Goal: Find specific page/section: Find specific page/section

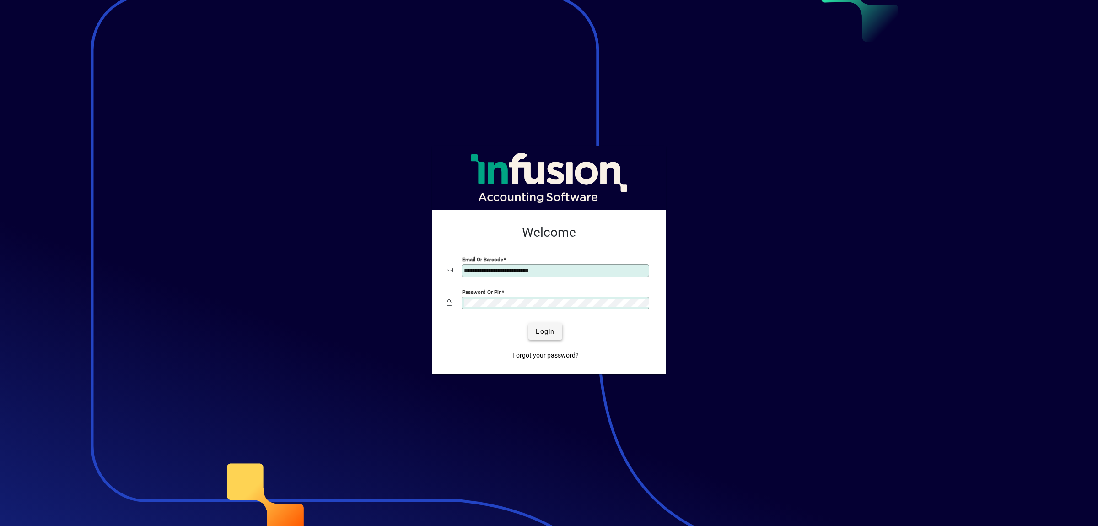
click at [539, 330] on span "Login" at bounding box center [545, 332] width 19 height 10
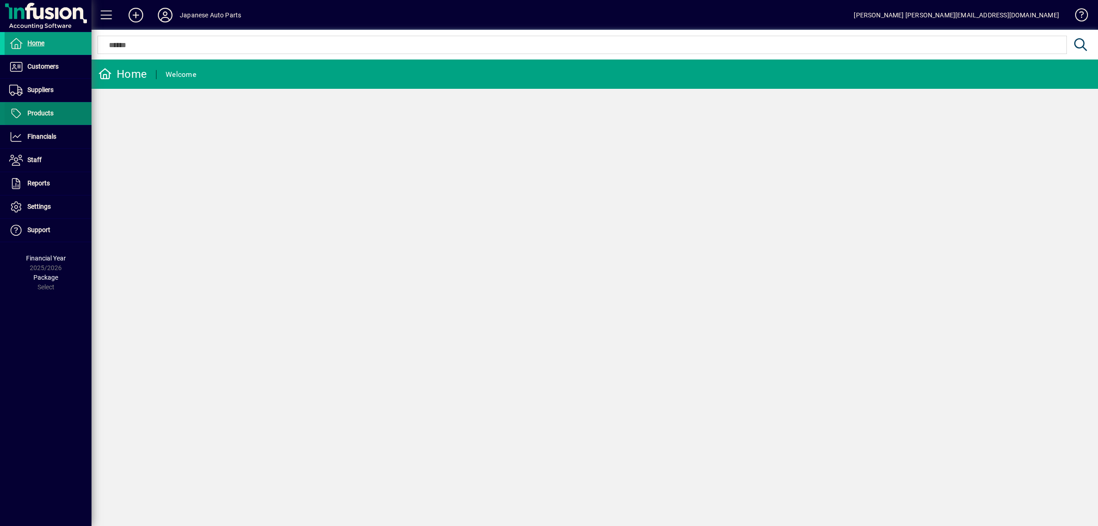
click at [55, 119] on span at bounding box center [48, 113] width 87 height 22
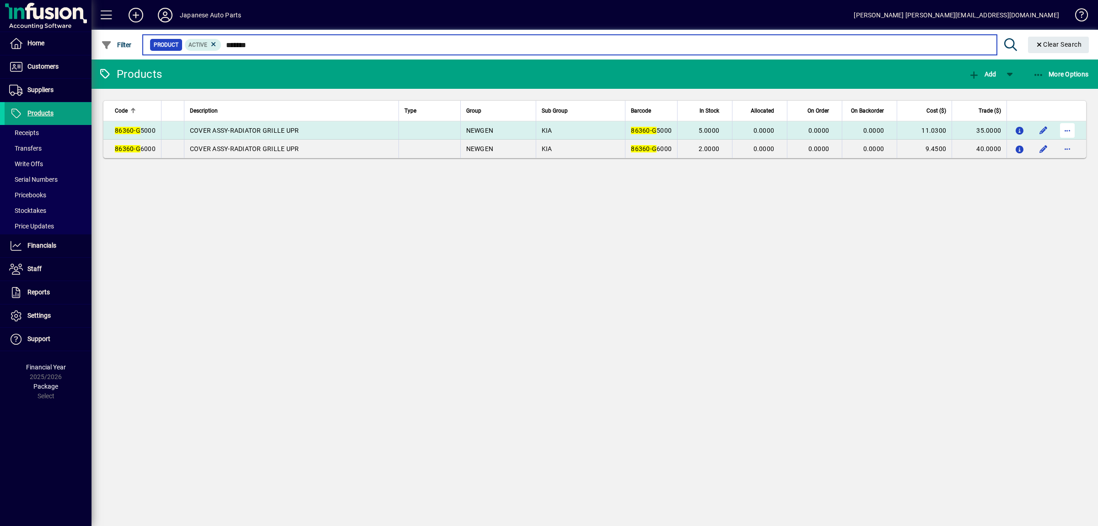
type input "*******"
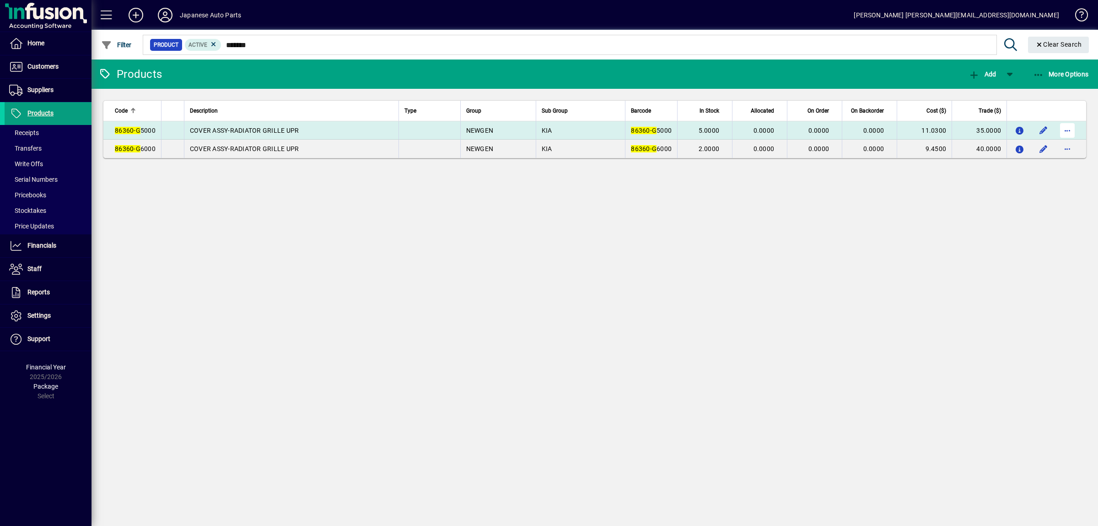
click at [1073, 133] on span "button" at bounding box center [1067, 130] width 22 height 22
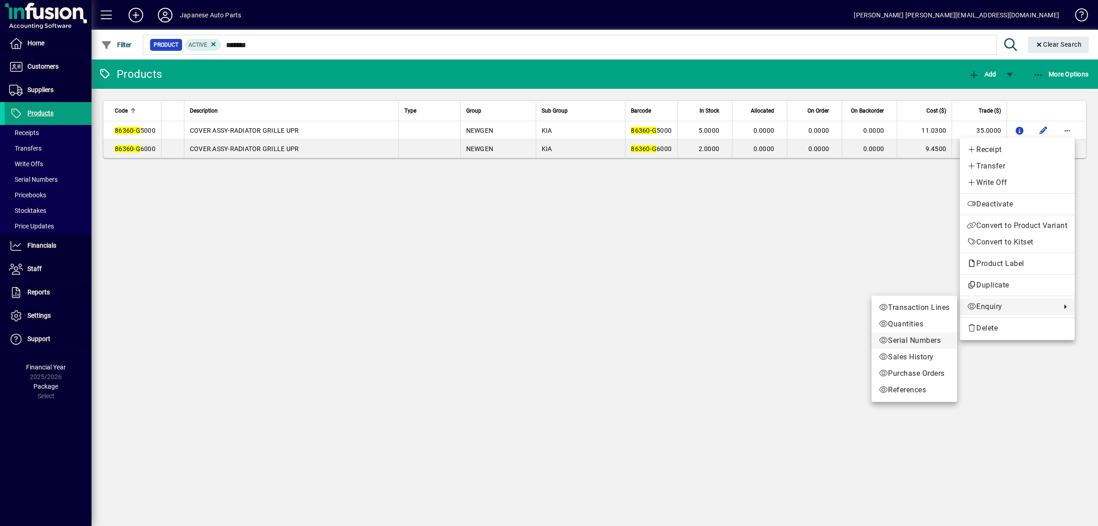
click at [913, 344] on span "Serial Numbers" at bounding box center [914, 340] width 71 height 11
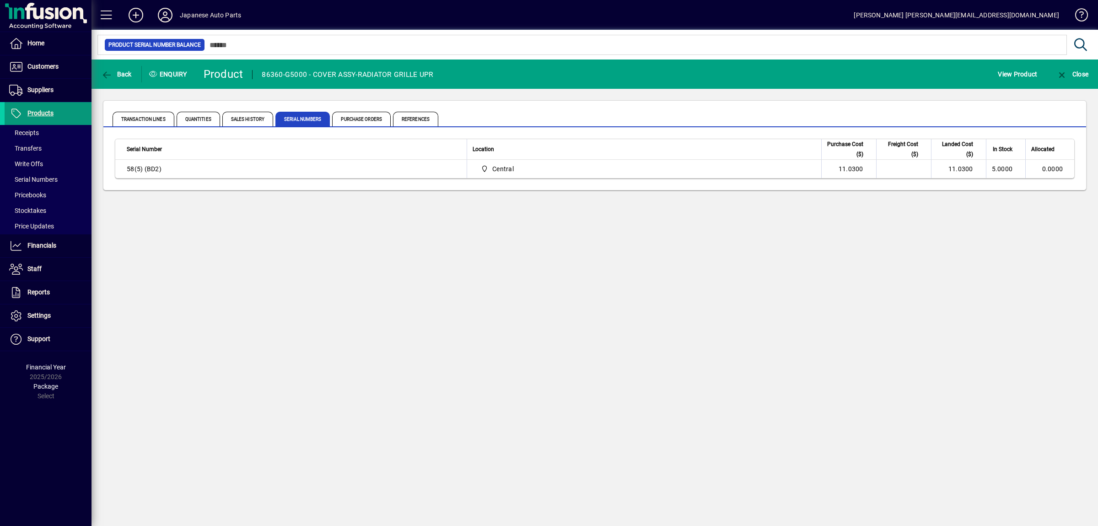
click at [37, 115] on span "Products" at bounding box center [40, 112] width 26 height 7
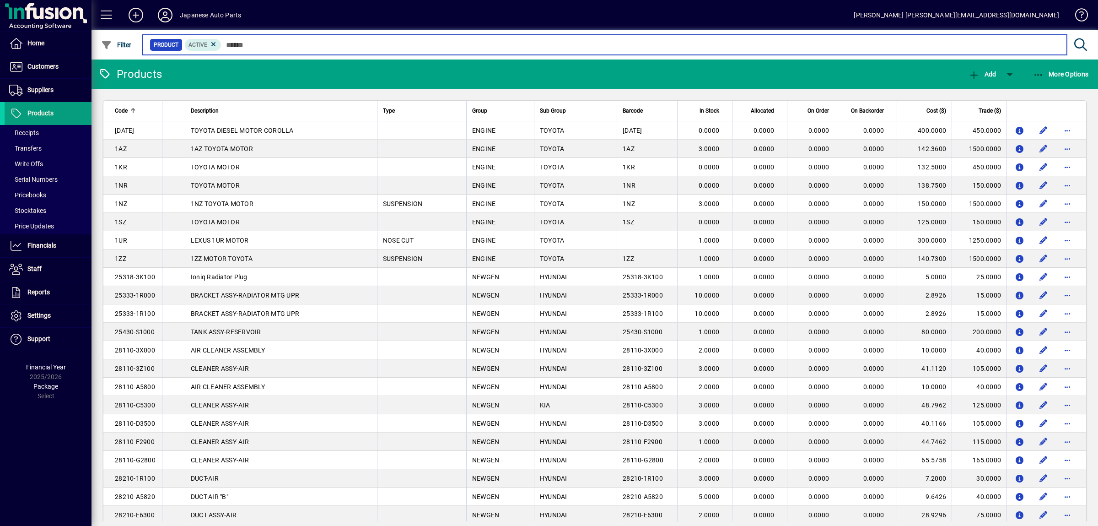
click at [258, 46] on input "text" at bounding box center [640, 44] width 838 height 13
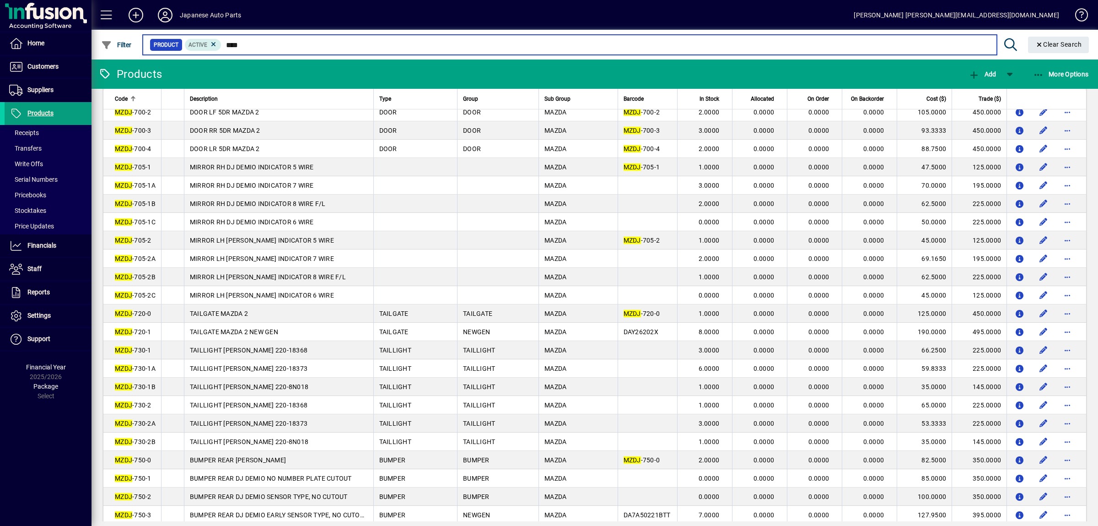
scroll to position [534, 0]
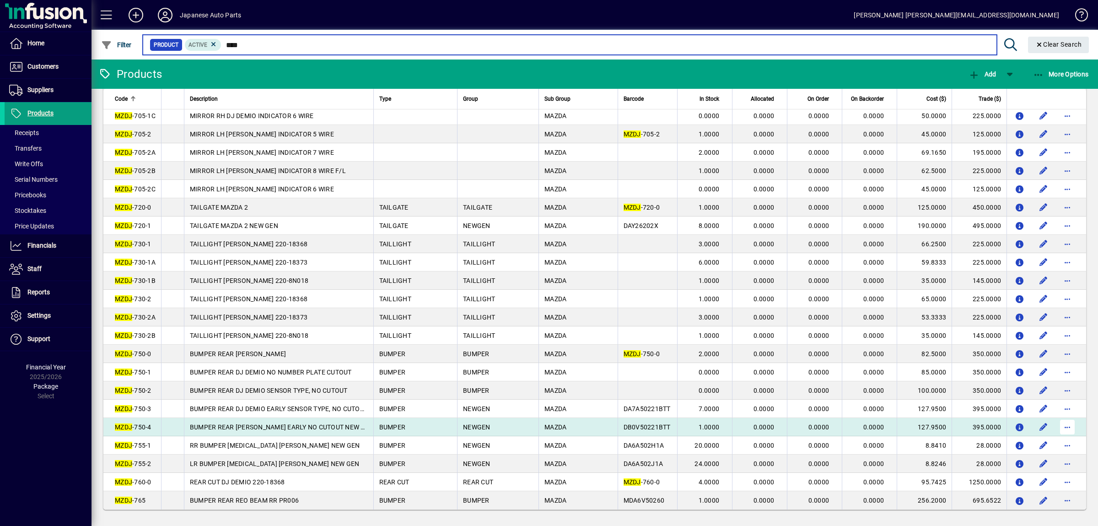
type input "****"
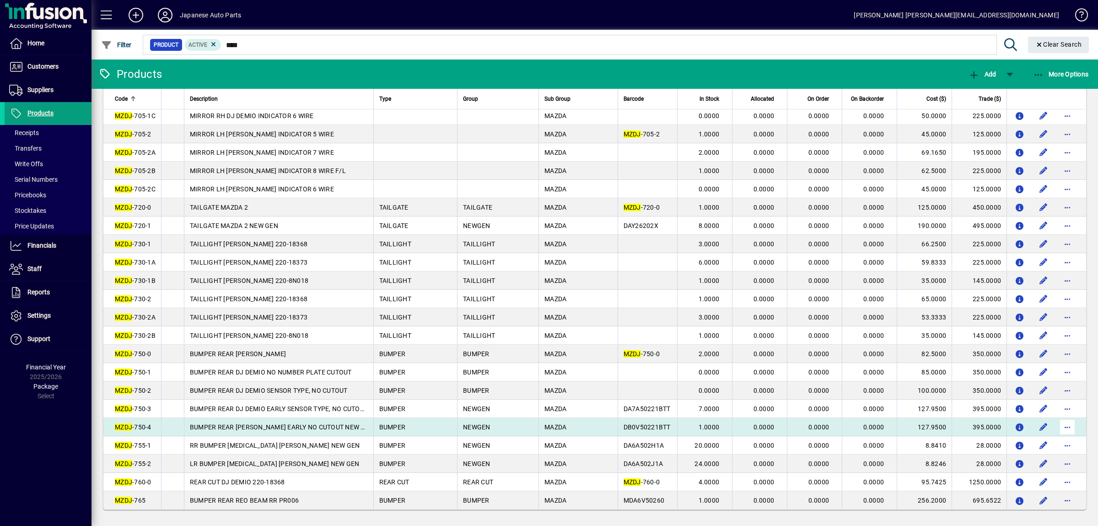
click at [1066, 424] on span "button" at bounding box center [1067, 427] width 22 height 22
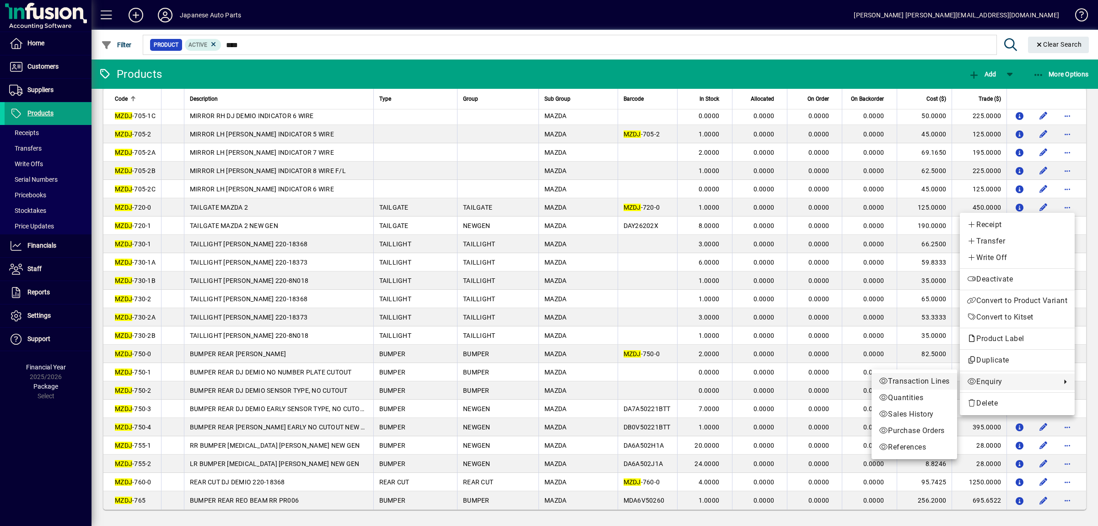
click at [917, 386] on span "Transaction Lines" at bounding box center [914, 381] width 71 height 11
